Goal: Task Accomplishment & Management: Complete application form

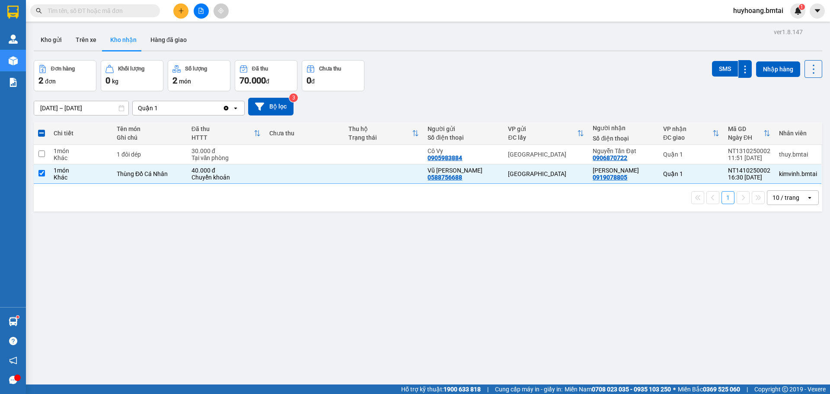
click at [183, 18] on button at bounding box center [180, 10] width 15 height 15
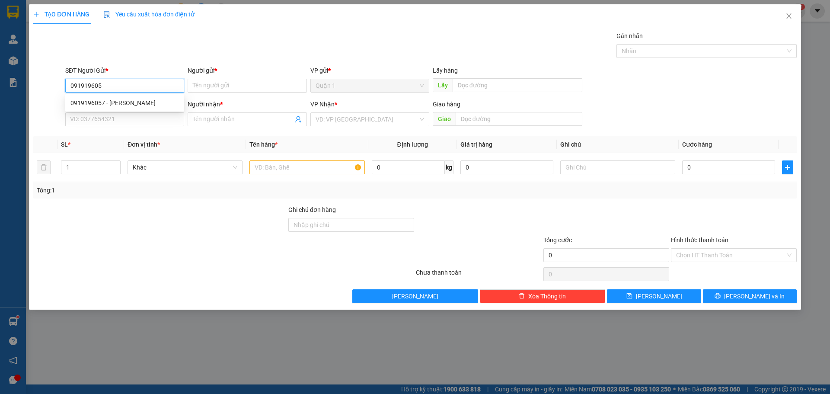
type input "0919196057"
click at [145, 99] on div "0919196057 - [PERSON_NAME]" at bounding box center [124, 103] width 109 height 10
type input "[PERSON_NAME]"
type input "0949713336"
type input "Chị Trúc"
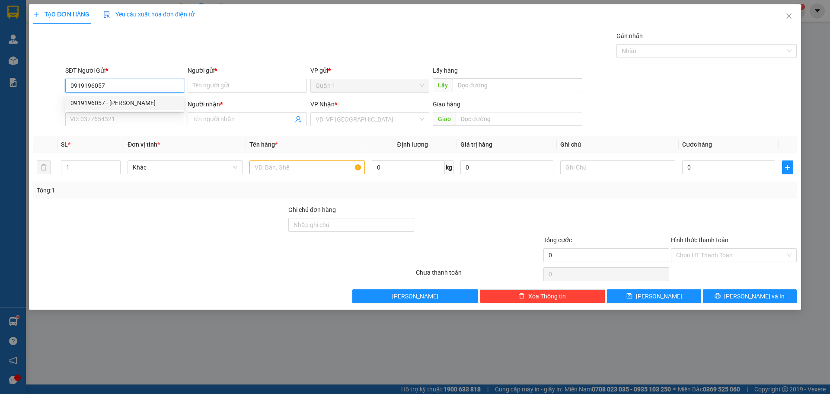
type input "ĐẪ TT TM 10/09"
type input "50.000"
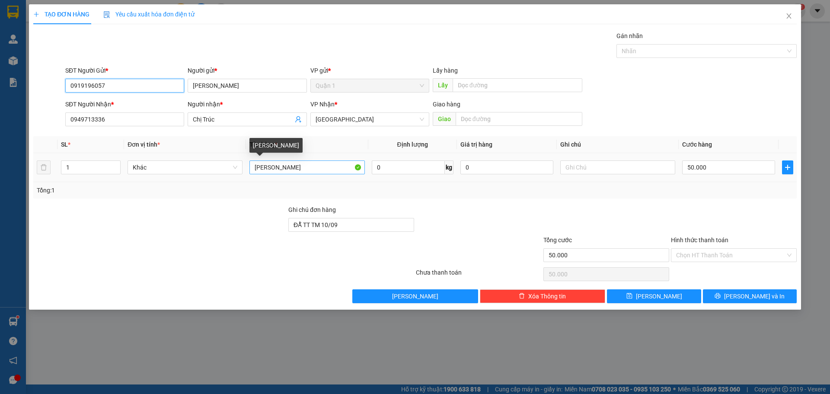
type input "0919196057"
click at [293, 168] on input "[PERSON_NAME]" at bounding box center [307, 167] width 115 height 14
type input "G"
type input "thùng giày"
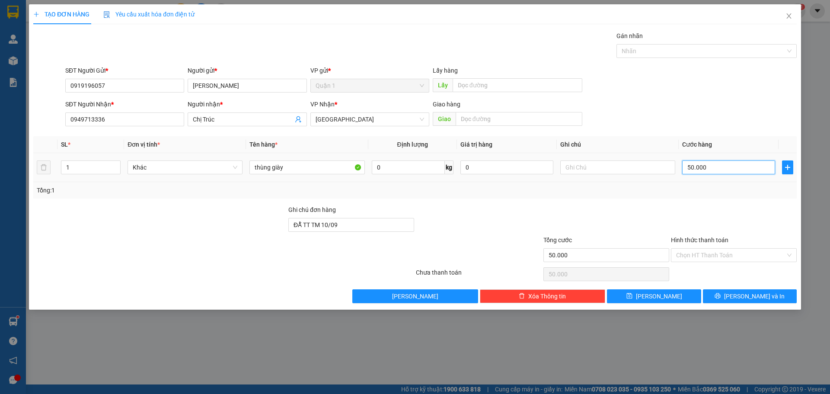
click at [718, 169] on input "50.000" at bounding box center [728, 167] width 93 height 14
drag, startPoint x: 343, startPoint y: 227, endPoint x: 259, endPoint y: 231, distance: 84.0
click at [259, 231] on div "Ghi chú đơn hàng ĐẪ TT TM 10/09" at bounding box center [415, 220] width 766 height 30
click at [724, 170] on input "50.000" at bounding box center [728, 167] width 93 height 14
type input "8"
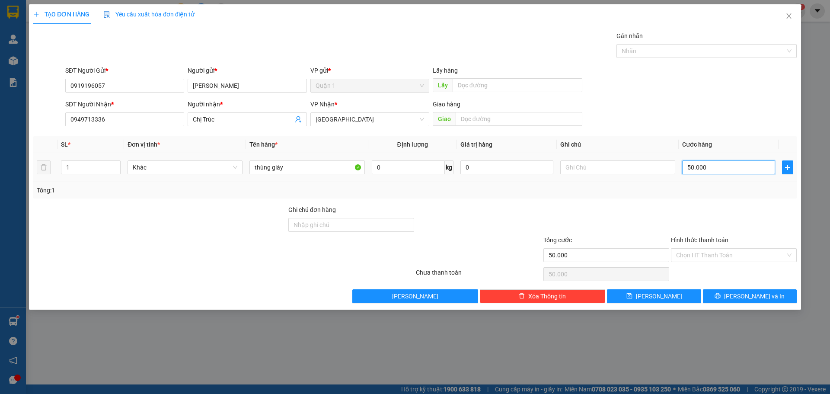
type input "8"
type input "80"
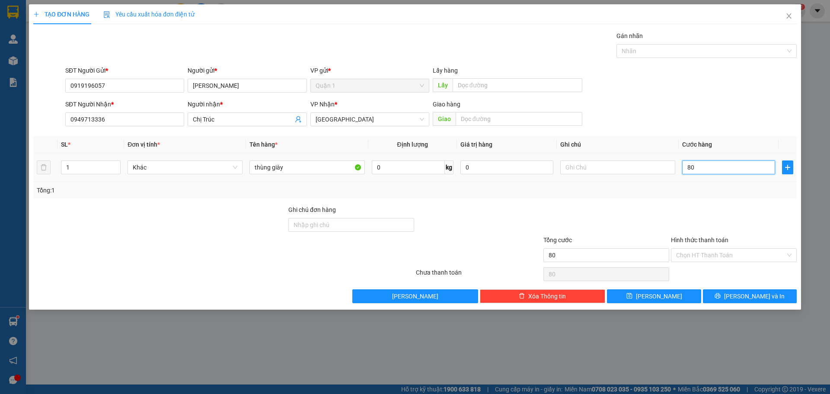
type input "800"
type input "8.000"
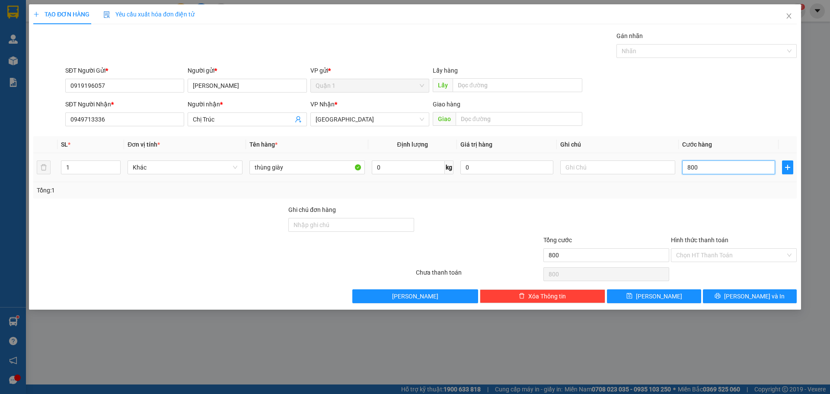
type input "8.000"
type input "80.000"
click at [603, 202] on div "Transit Pickup Surcharge Ids Transit Deliver Surcharge Ids Transit Deliver Surc…" at bounding box center [415, 167] width 764 height 272
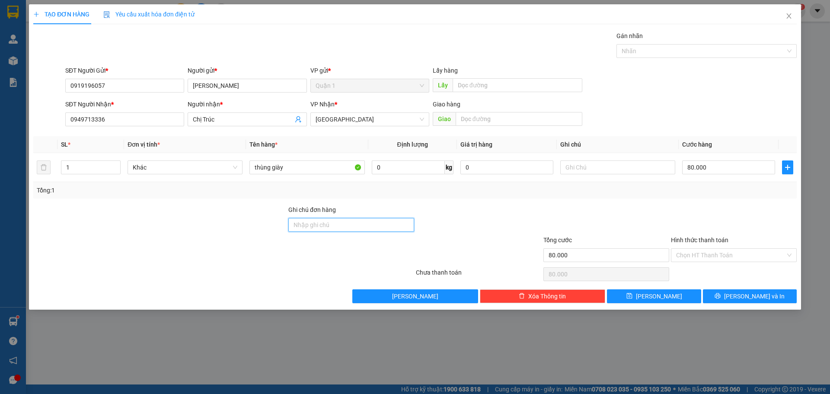
click at [318, 226] on input "Ghi chú đơn hàng" at bounding box center [351, 225] width 126 height 14
type input "tm 15/10"
click at [757, 298] on span "[PERSON_NAME] và In" at bounding box center [754, 296] width 61 height 10
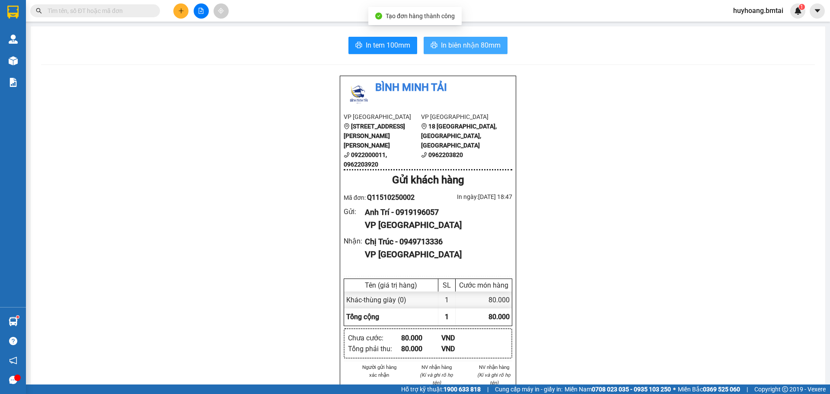
click at [474, 38] on button "In biên nhận 80mm" at bounding box center [466, 45] width 84 height 17
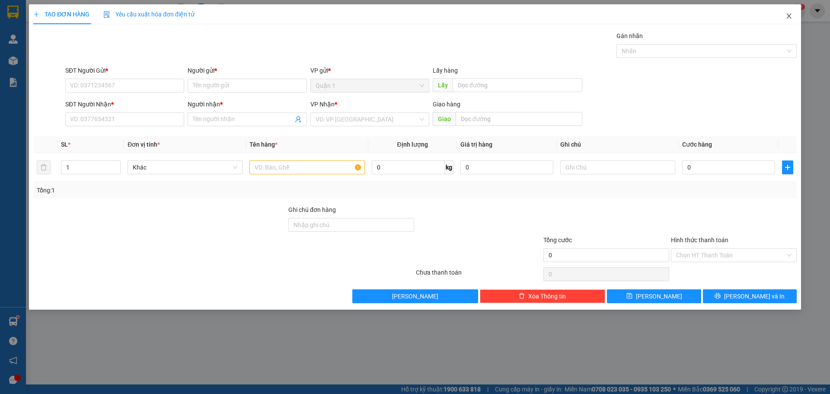
click at [788, 12] on span "Close" at bounding box center [789, 16] width 24 height 24
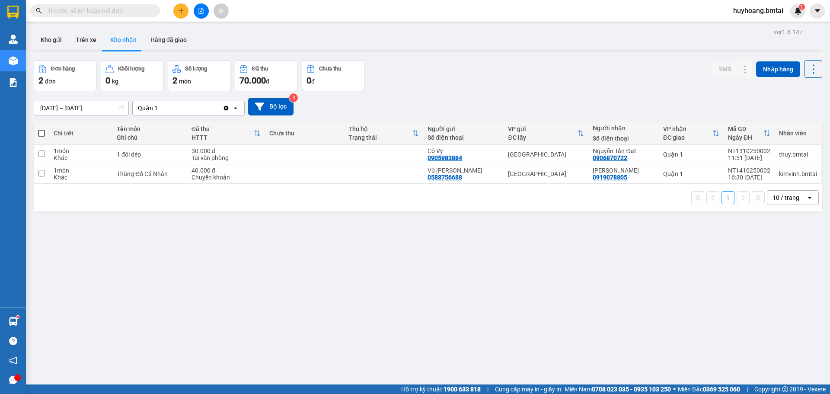
click at [66, 84] on div "2 đơn" at bounding box center [64, 80] width 53 height 12
click at [189, 79] on span "món" at bounding box center [185, 81] width 12 height 7
click at [179, 6] on button at bounding box center [180, 10] width 15 height 15
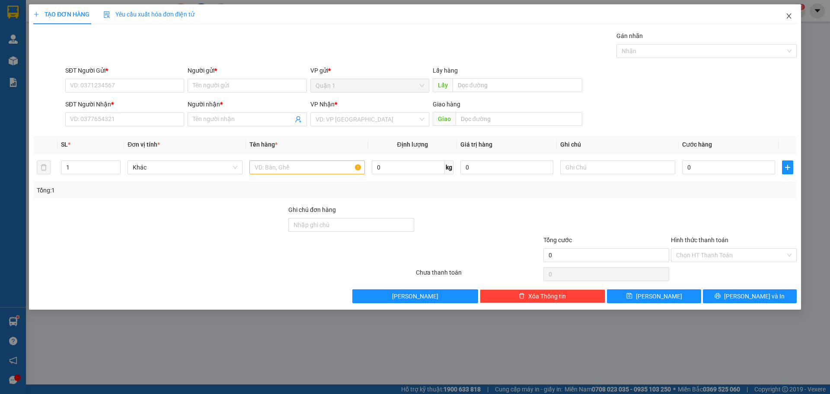
click at [787, 17] on icon "close" at bounding box center [789, 16] width 7 height 7
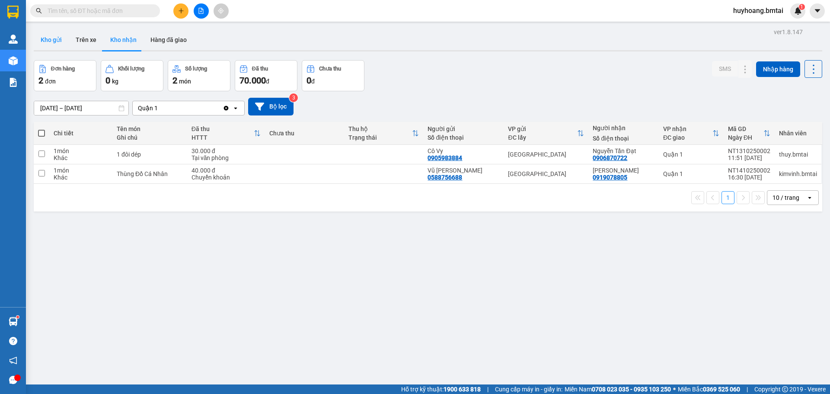
click at [65, 38] on button "Kho gửi" at bounding box center [51, 39] width 35 height 21
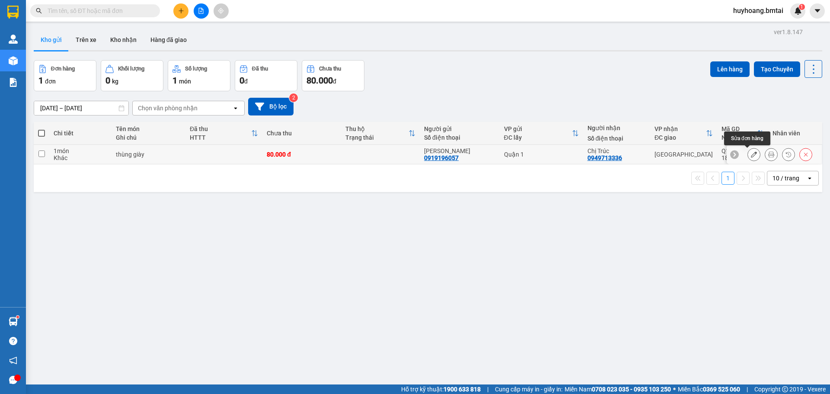
click at [748, 152] on button at bounding box center [754, 154] width 12 height 15
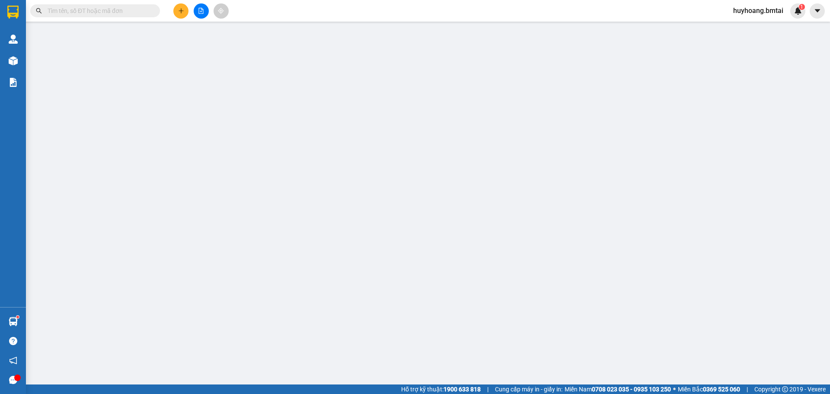
type input "0919196057"
type input "0949713336"
type input "tm 15/10"
type input "80.000"
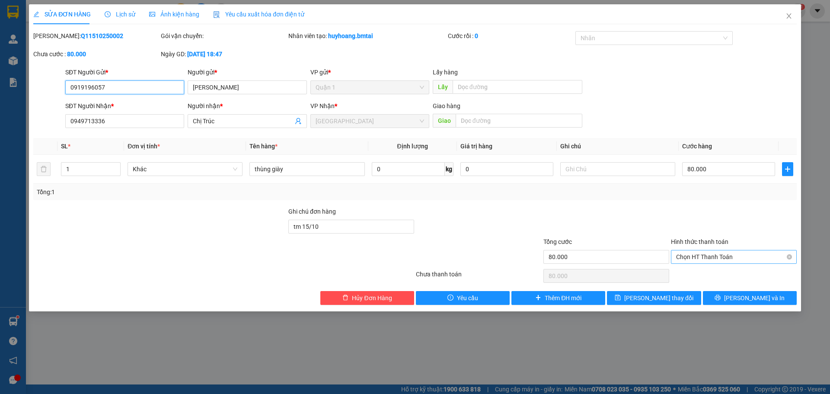
click at [698, 252] on span "Chọn HT Thanh Toán" at bounding box center [733, 256] width 115 height 13
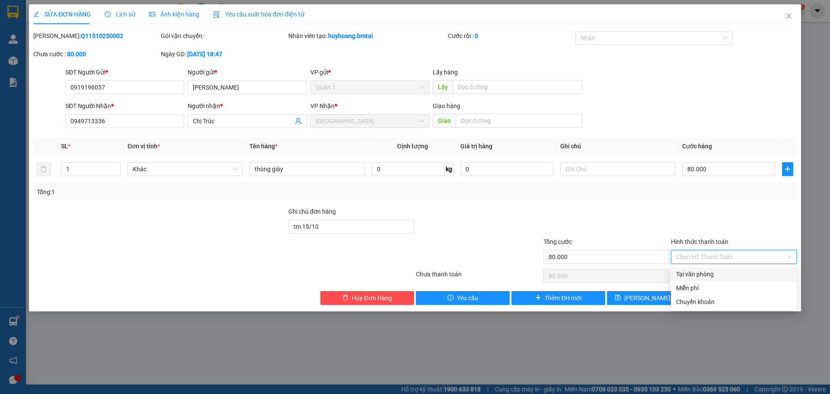
click at [698, 275] on div "Tại văn phòng" at bounding box center [733, 274] width 115 height 10
type input "0"
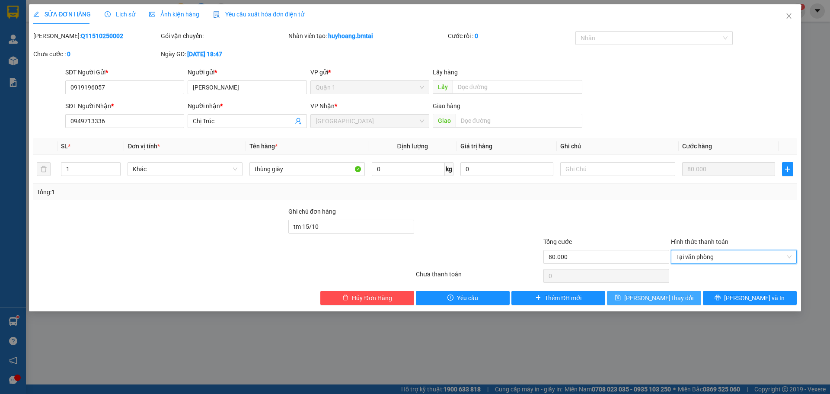
click at [680, 298] on button "[PERSON_NAME] thay đổi" at bounding box center [654, 298] width 94 height 14
